Goal: Transaction & Acquisition: Purchase product/service

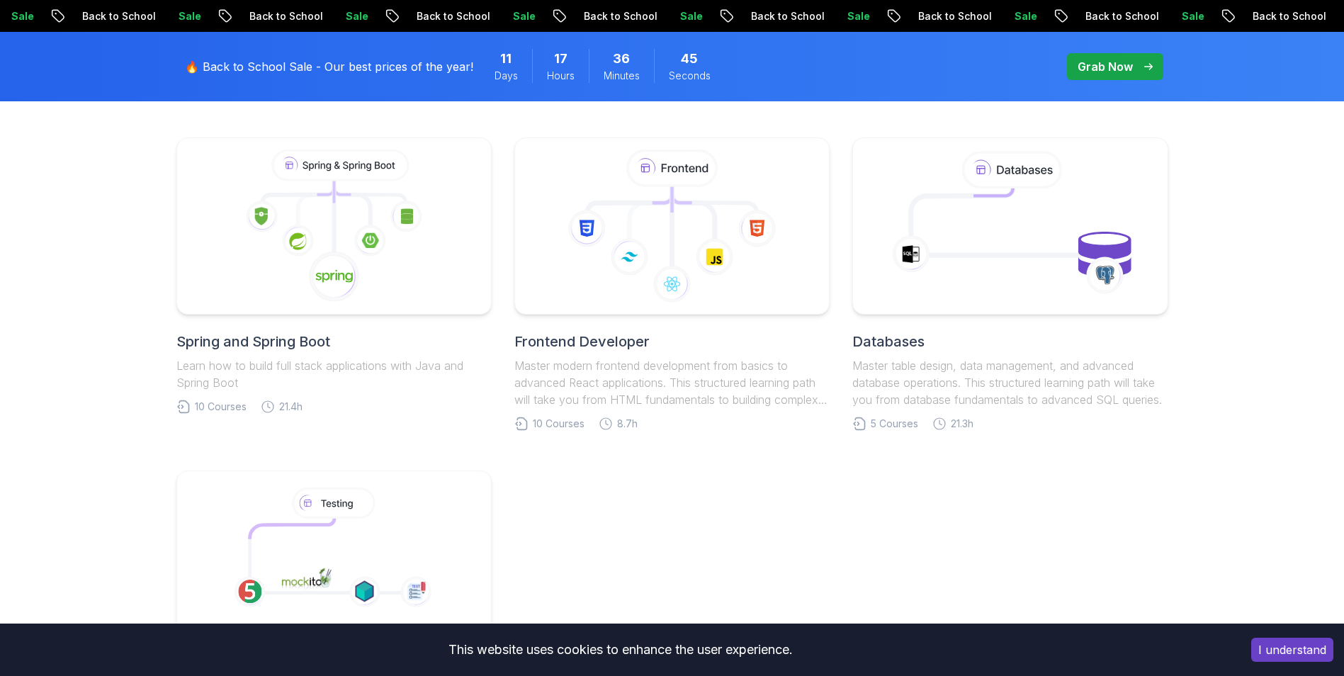
scroll to position [496, 0]
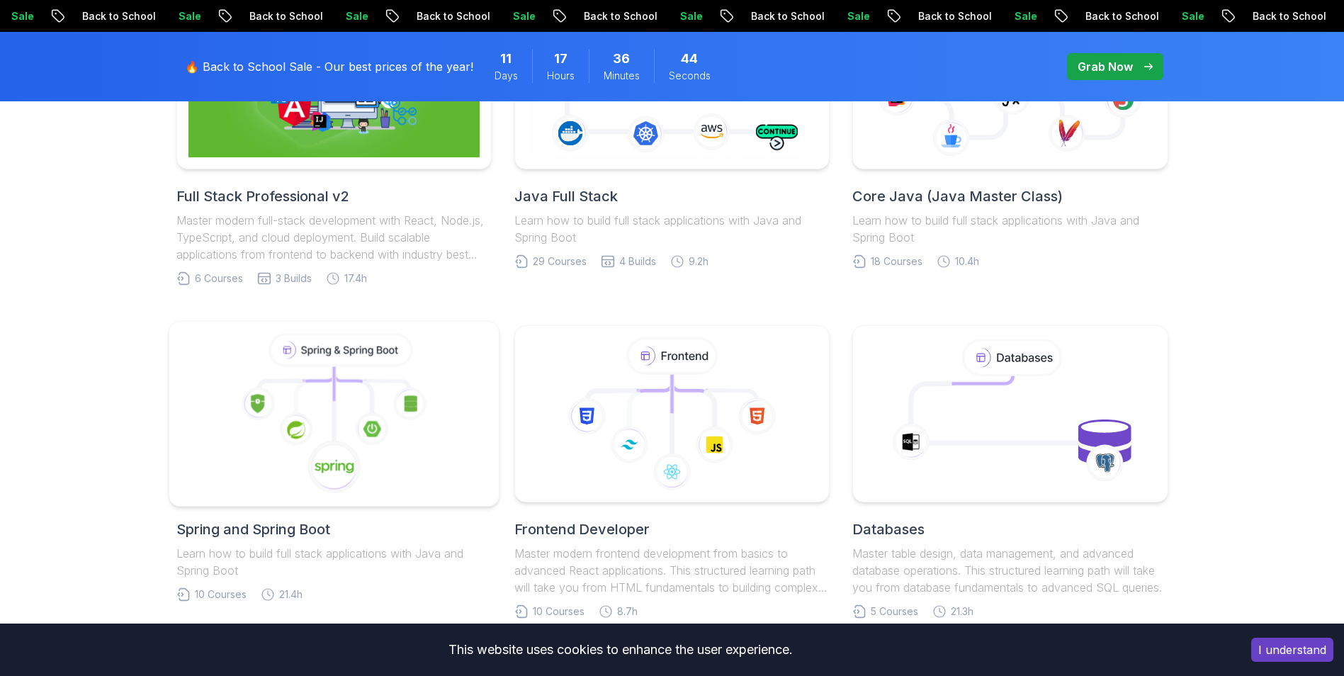
click at [334, 379] on icon at bounding box center [334, 383] width 0 height 35
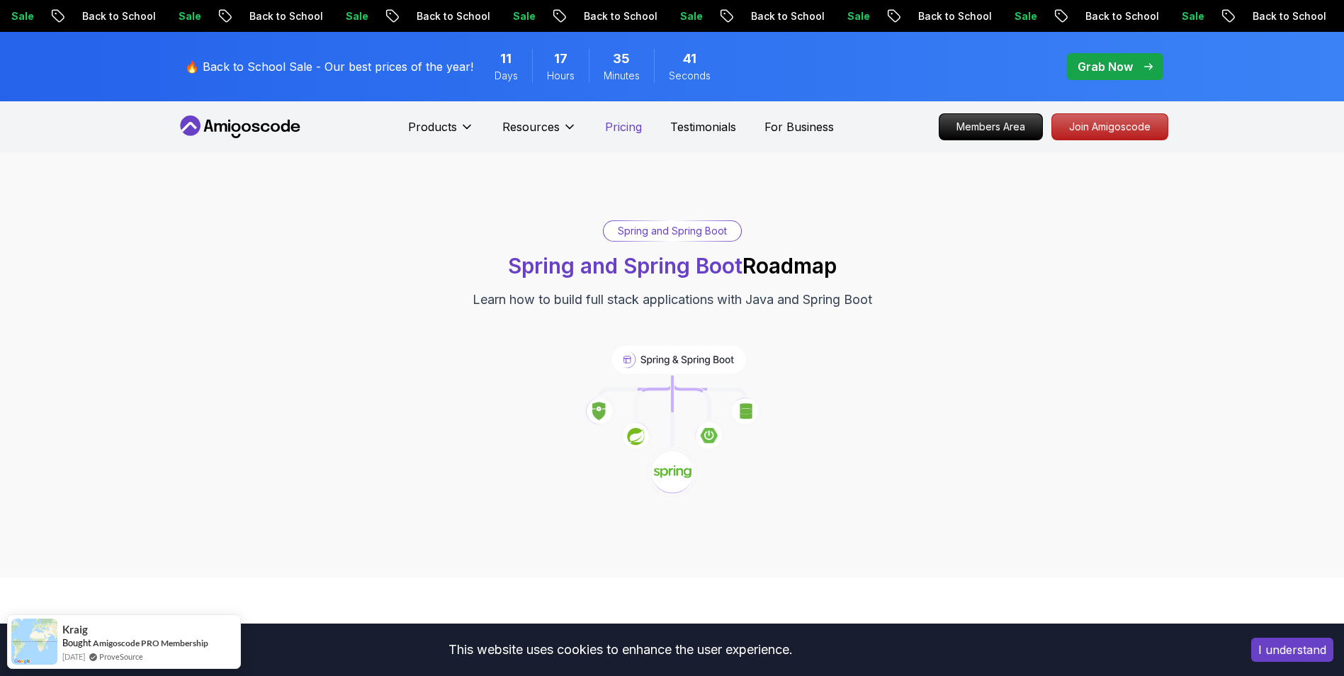
click at [623, 133] on p "Pricing" at bounding box center [623, 126] width 37 height 17
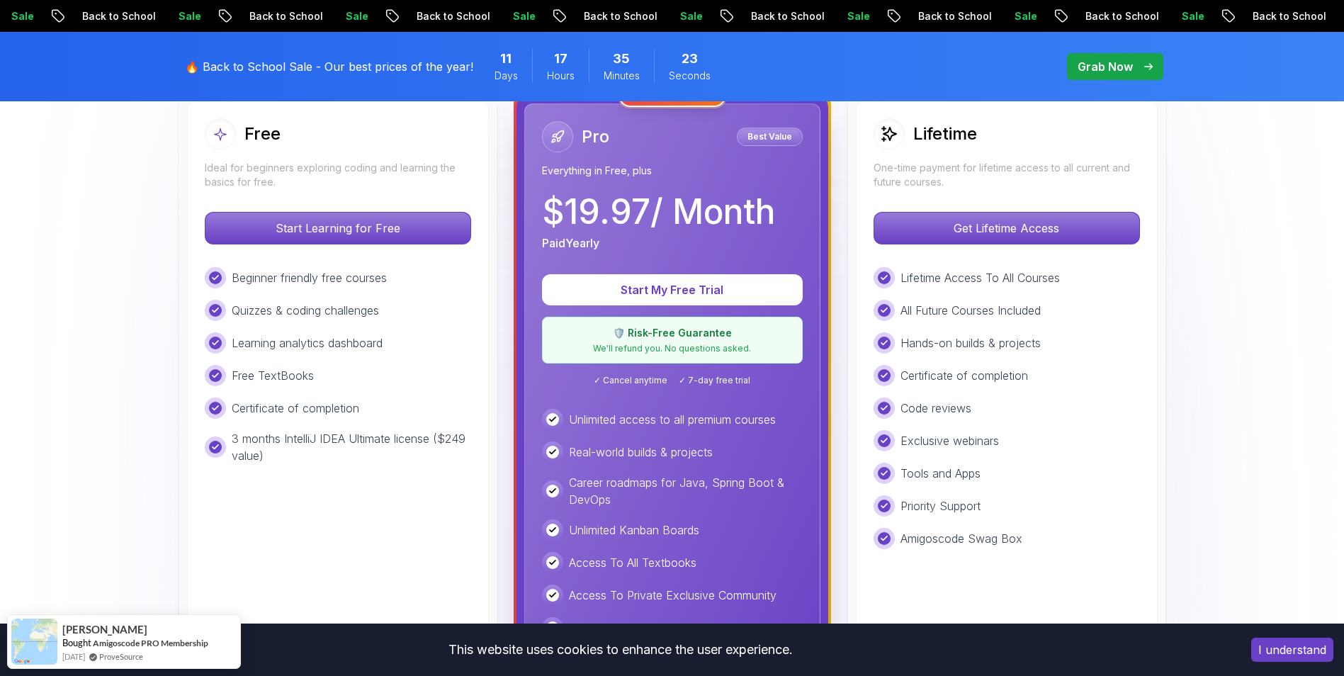
scroll to position [212, 0]
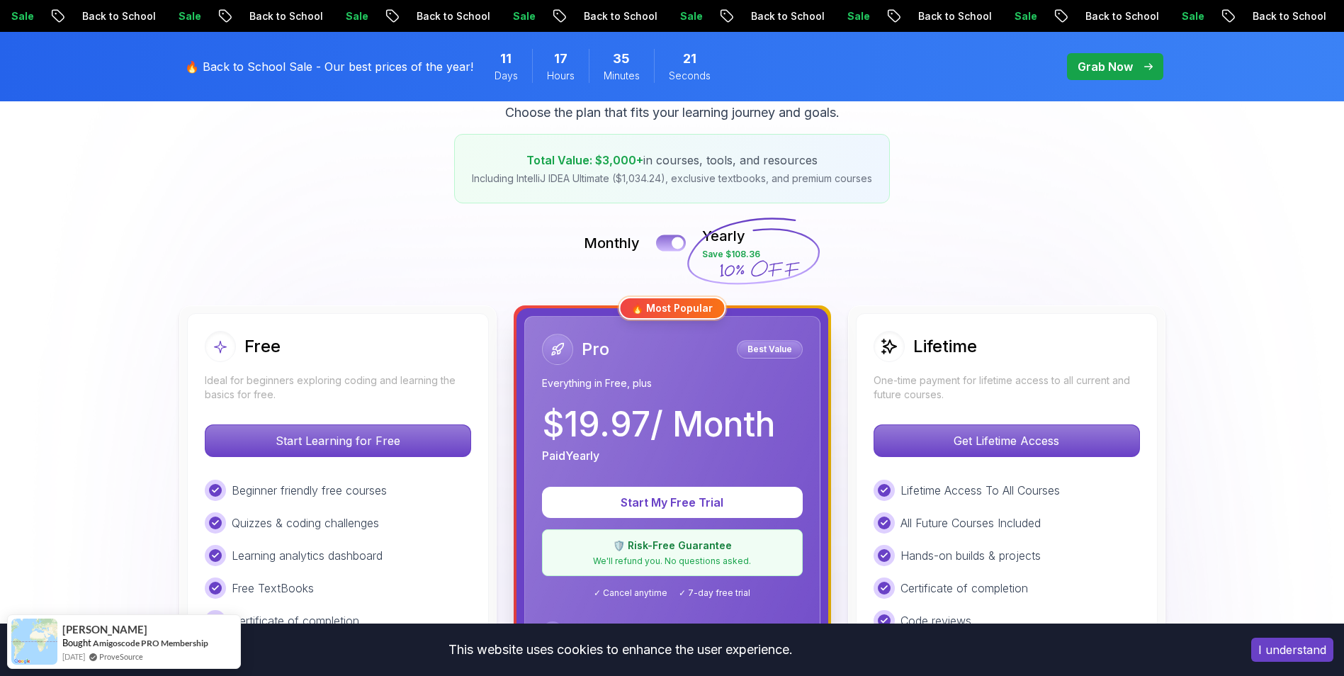
click at [665, 241] on button at bounding box center [671, 242] width 30 height 16
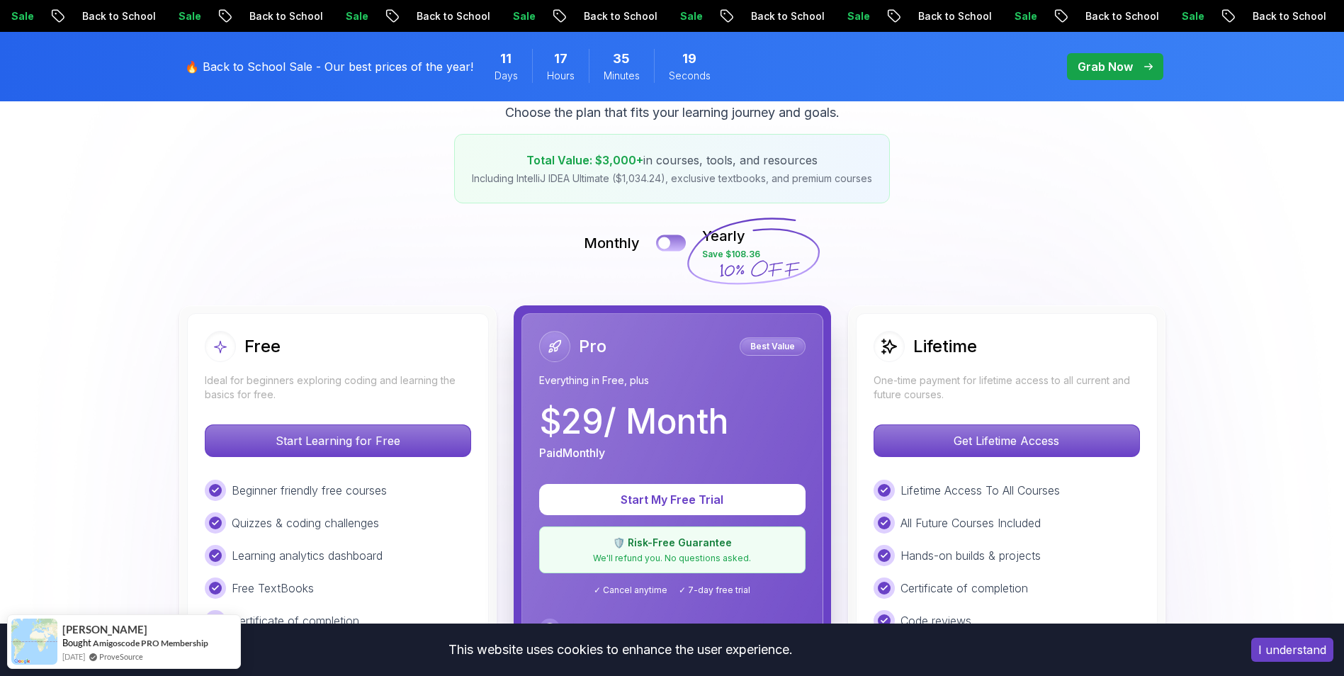
click at [669, 239] on div at bounding box center [664, 243] width 12 height 12
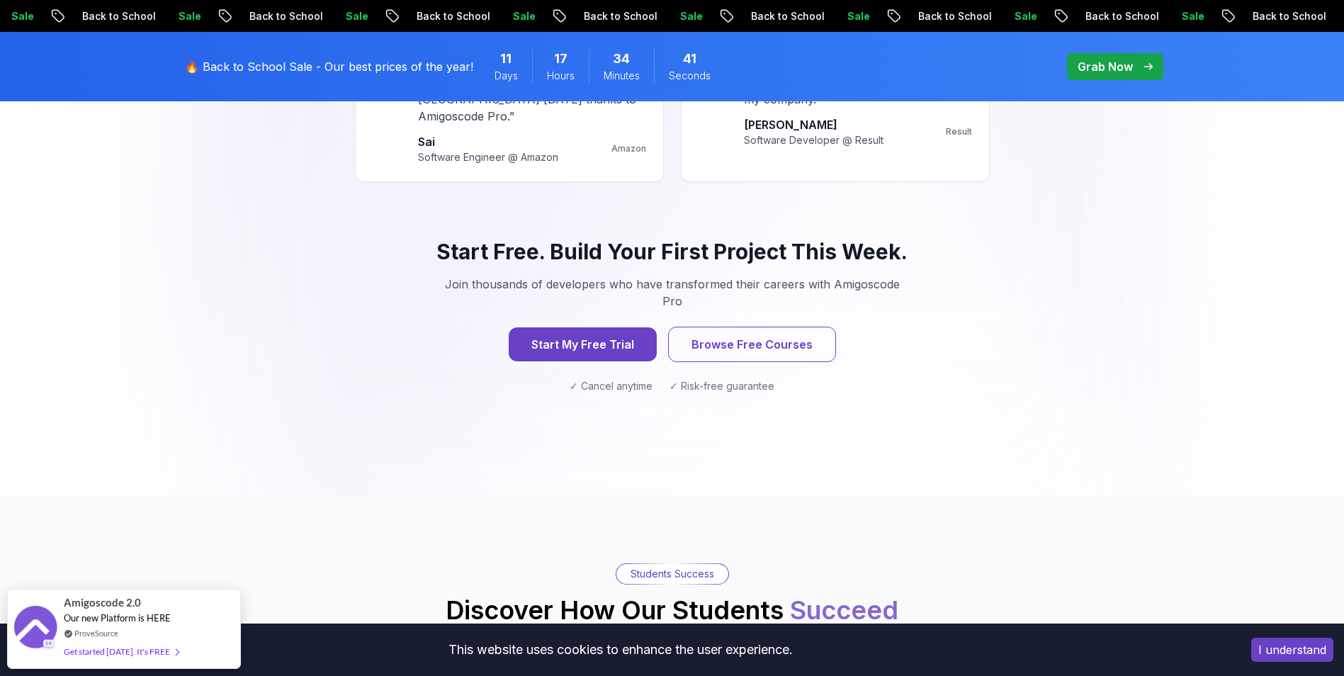
scroll to position [1417, 0]
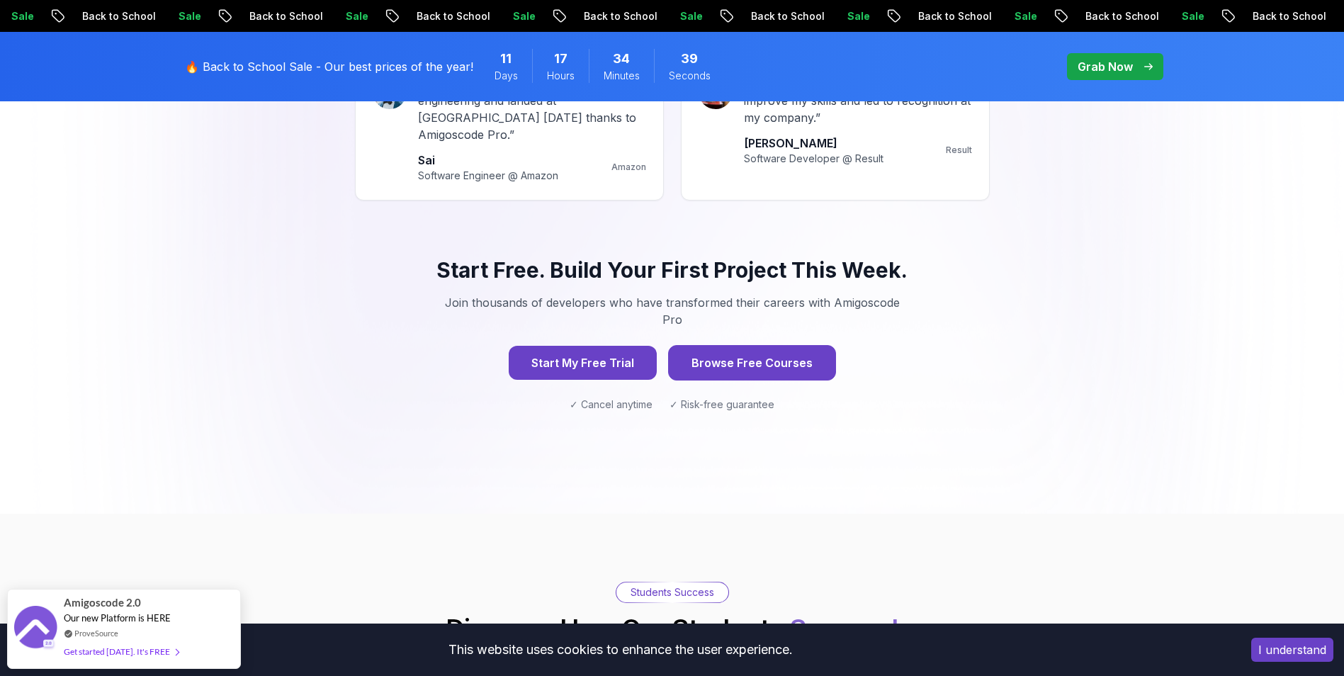
click at [771, 345] on button "Browse Free Courses" at bounding box center [752, 362] width 168 height 35
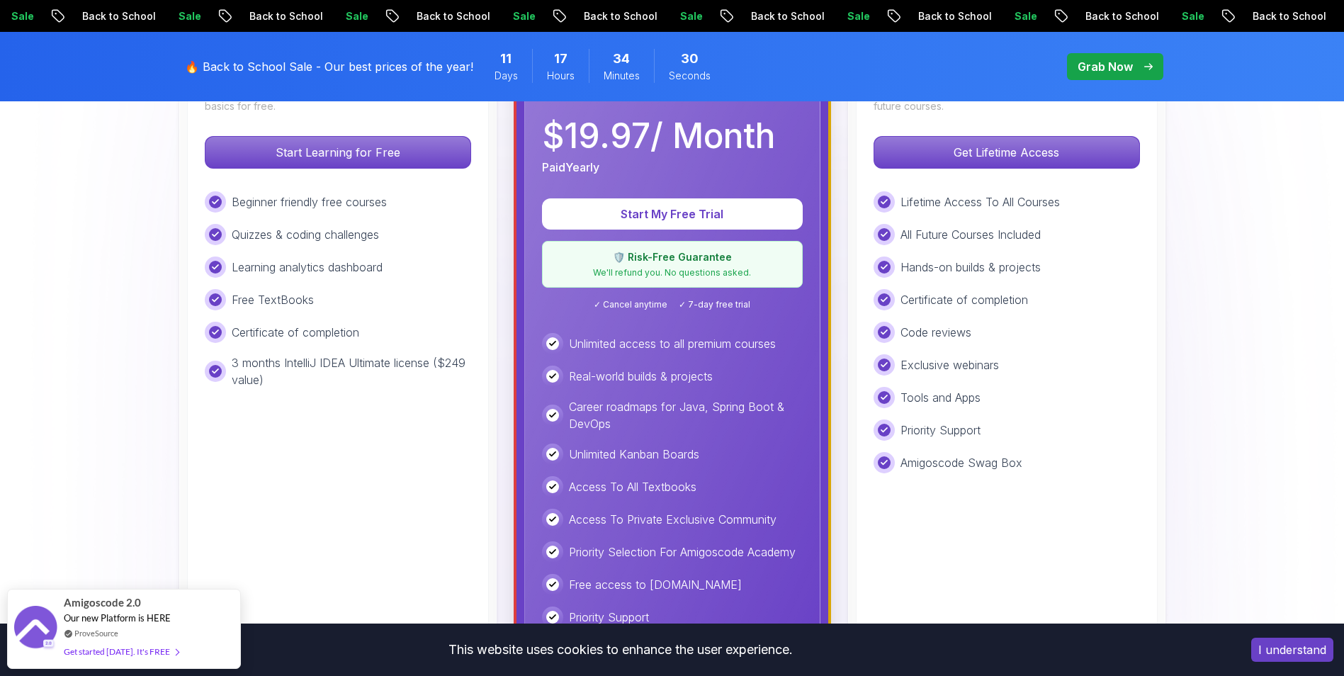
scroll to position [283, 0]
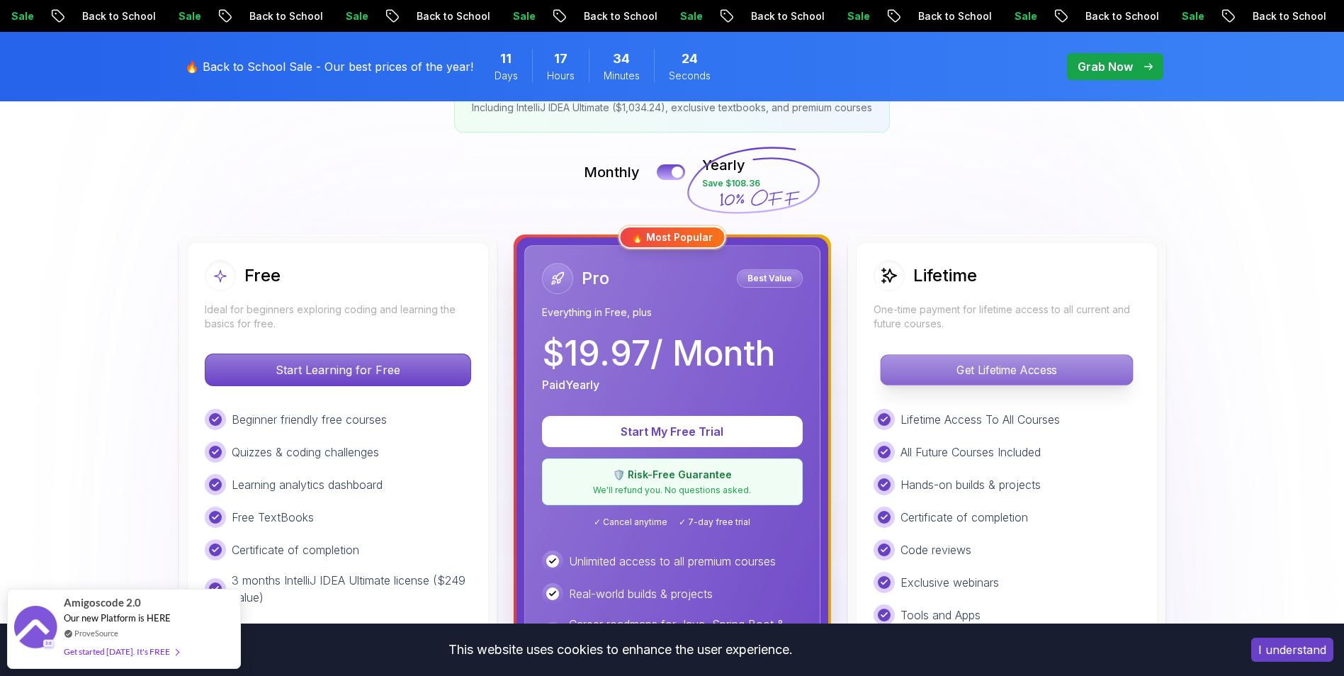
click at [967, 367] on p "Get Lifetime Access" at bounding box center [1005, 370] width 251 height 30
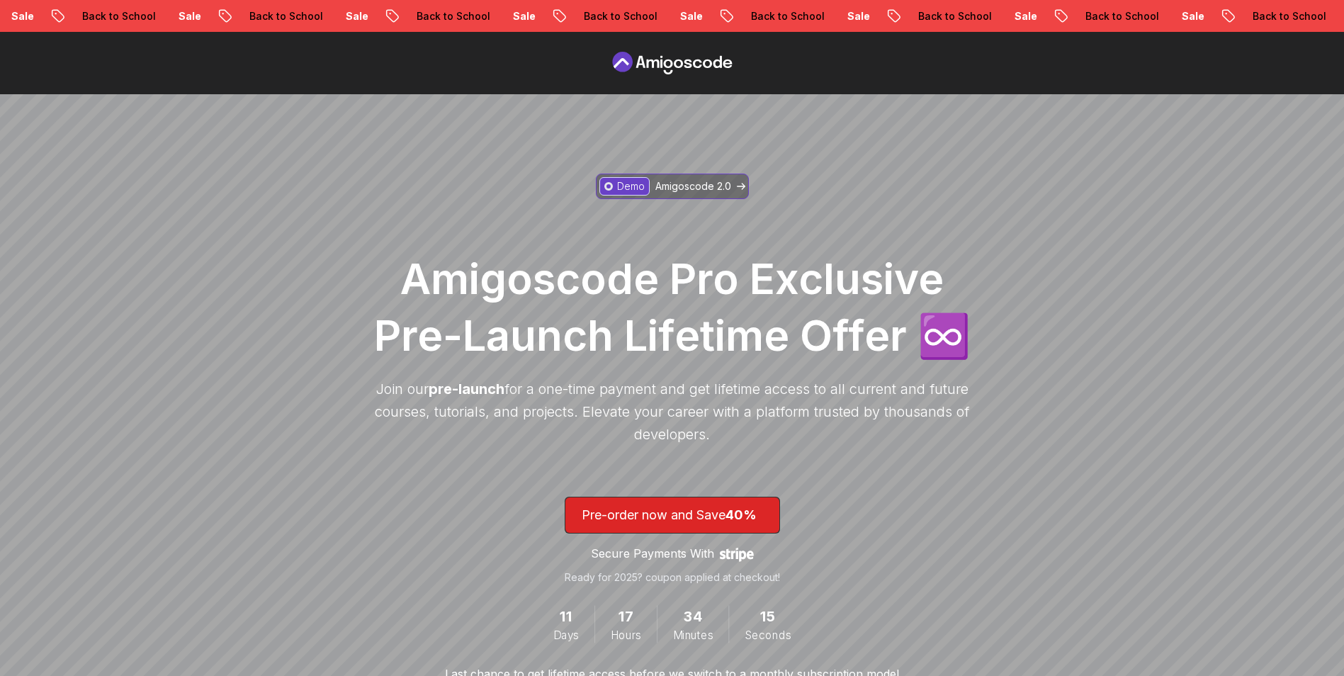
click at [696, 179] on p "Amigoscode 2.0" at bounding box center [693, 186] width 76 height 14
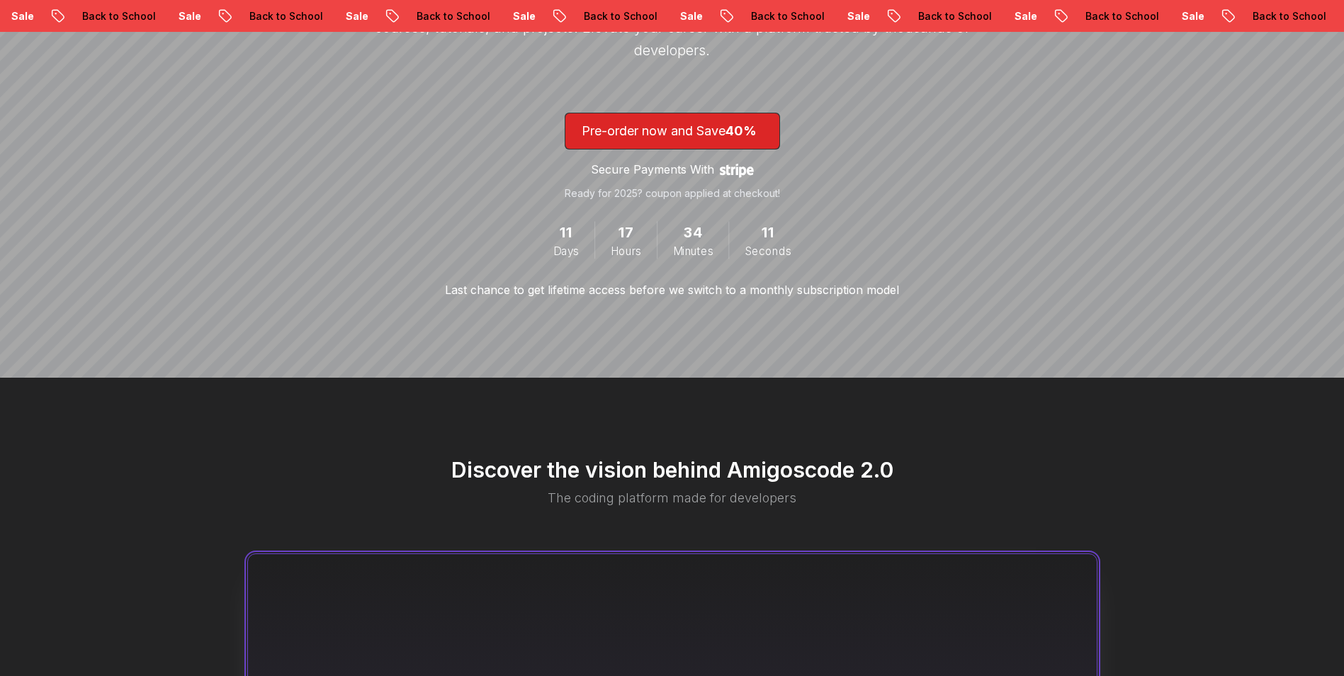
scroll to position [195, 0]
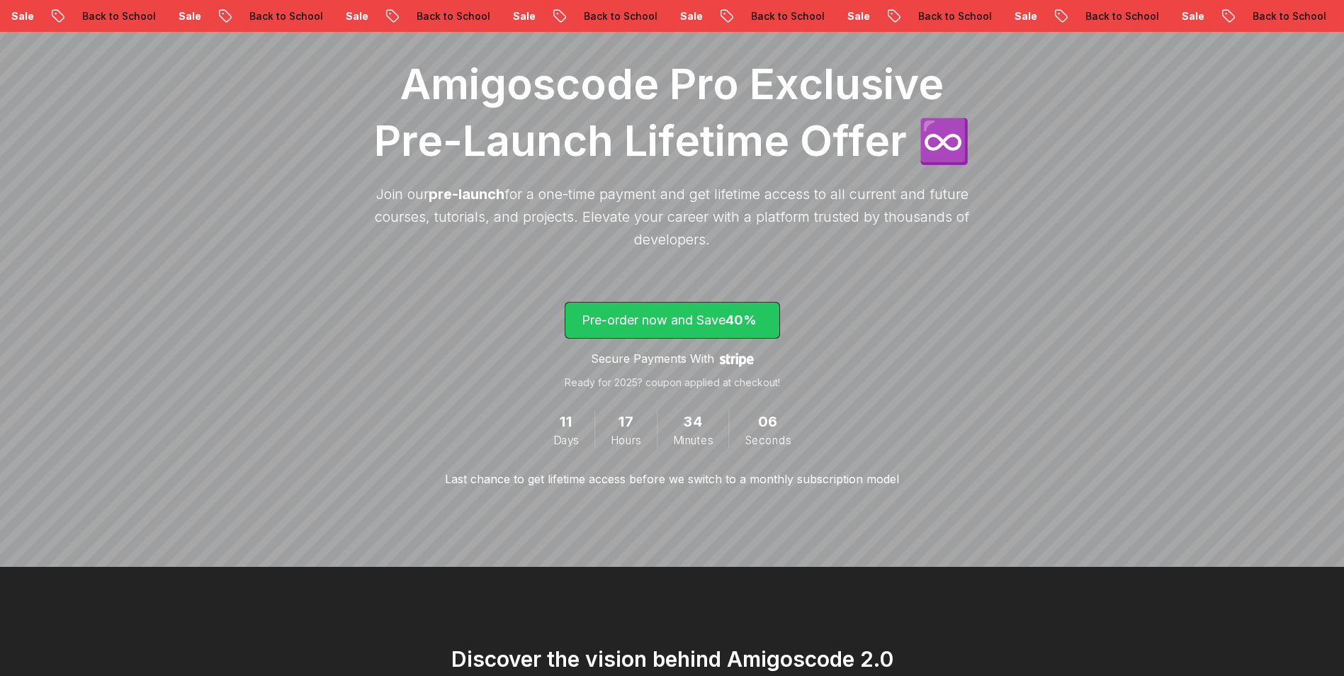
click at [734, 320] on span "40%" at bounding box center [740, 319] width 31 height 15
